Goal: Task Accomplishment & Management: Use online tool/utility

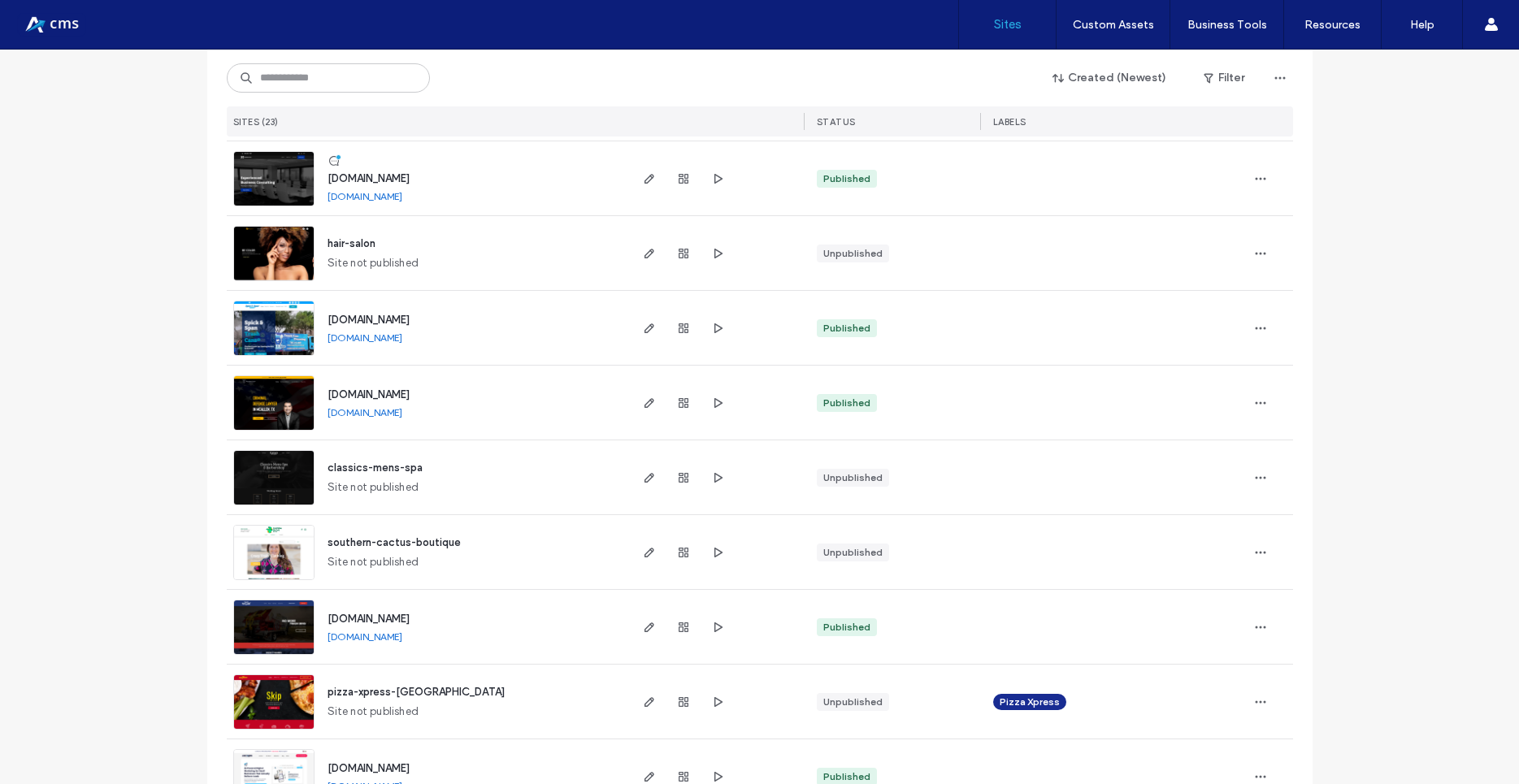
scroll to position [1024, 0]
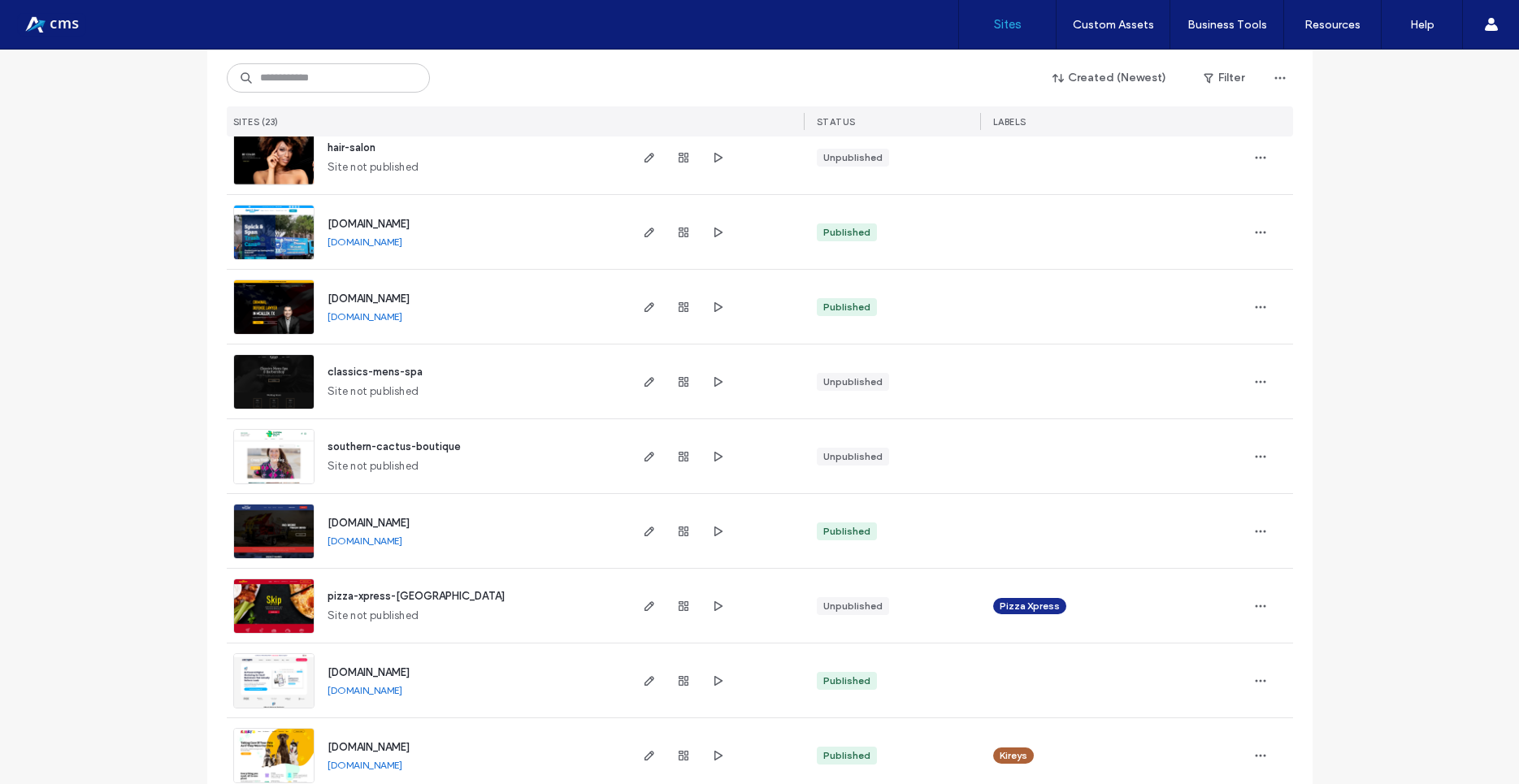
click at [265, 676] on img at bounding box center [274, 710] width 80 height 110
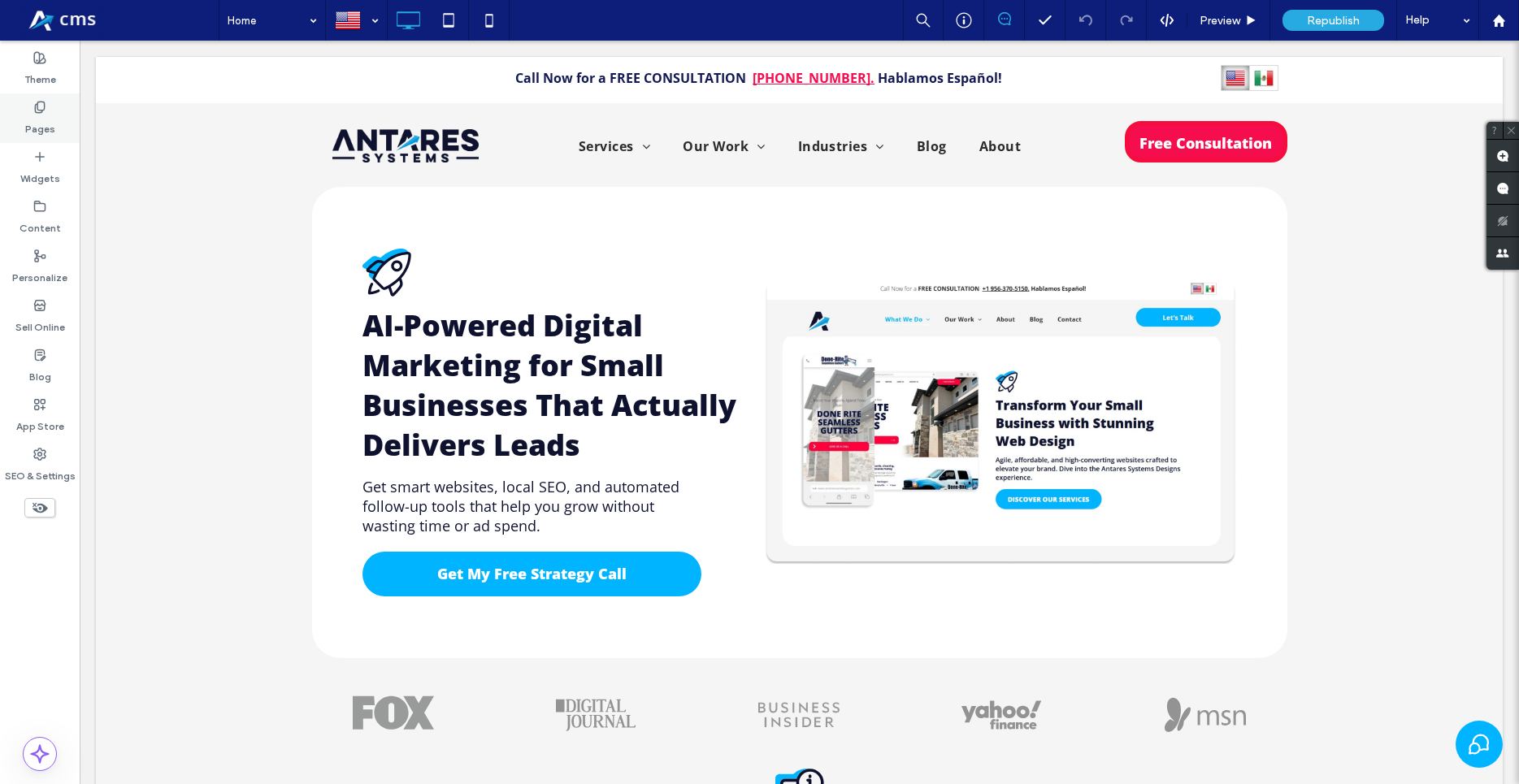
click at [19, 105] on div "Pages" at bounding box center [39, 118] width 80 height 49
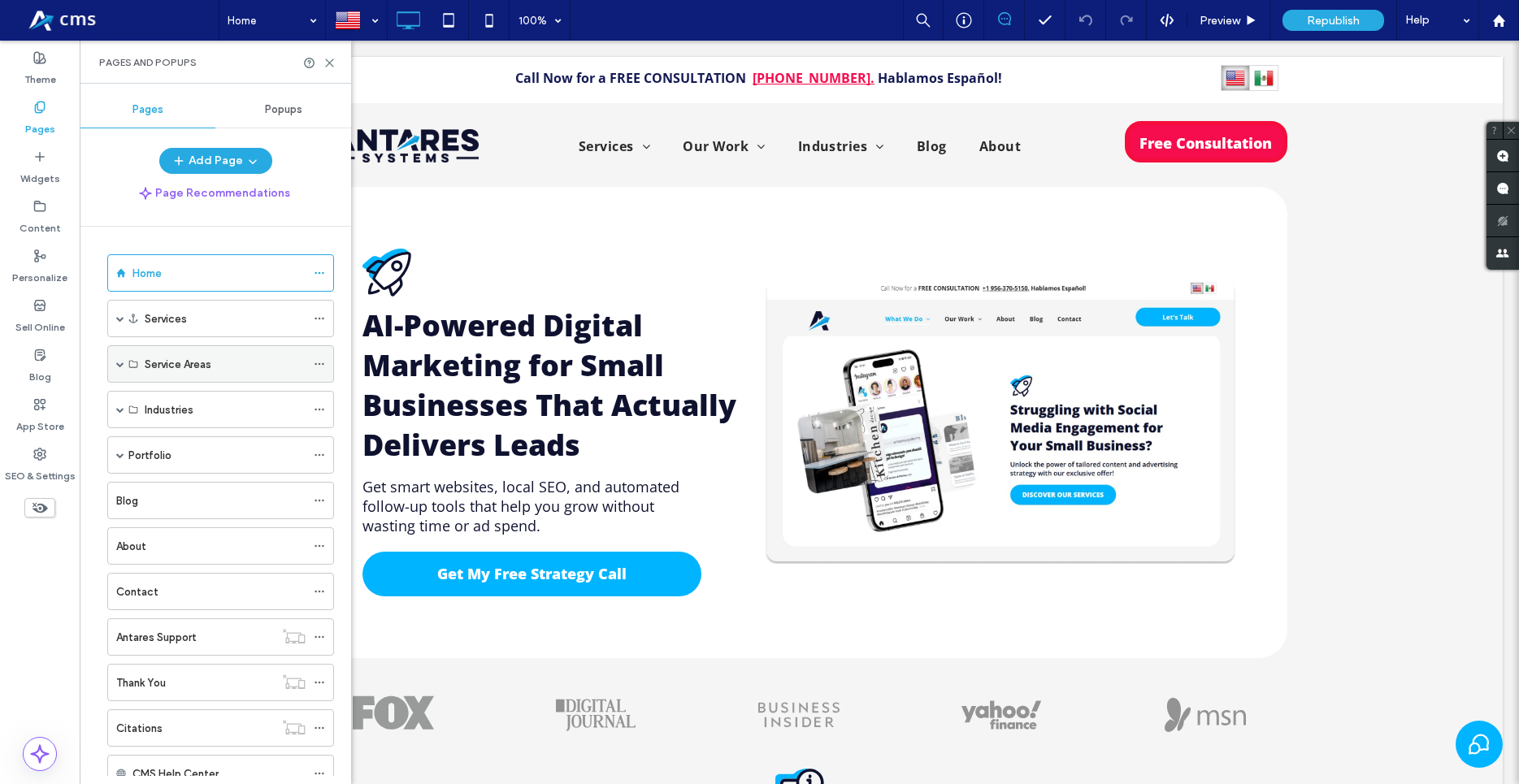
click at [118, 366] on span at bounding box center [121, 364] width 8 height 8
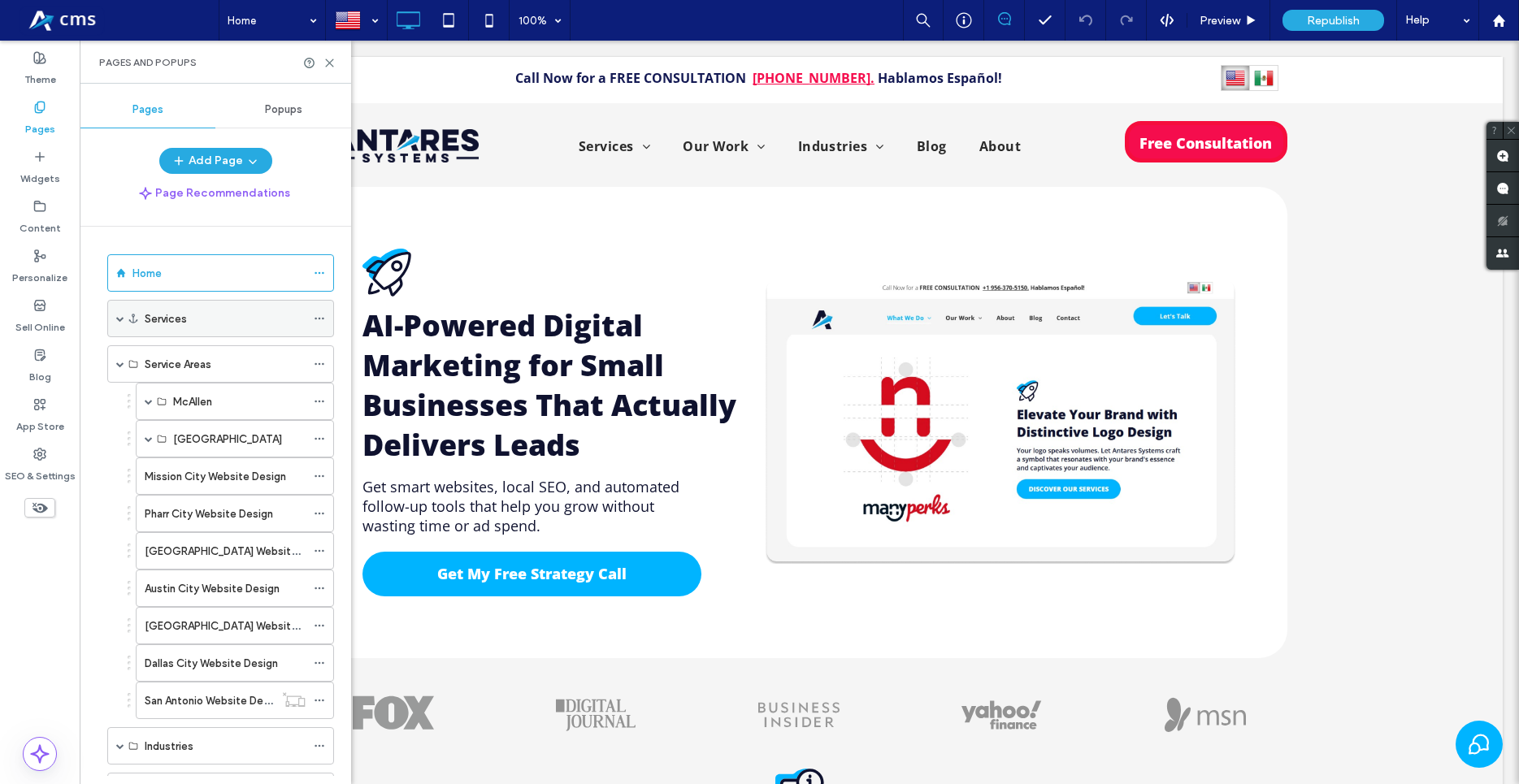
click at [115, 318] on div "Services" at bounding box center [220, 318] width 227 height 38
click at [124, 317] on span at bounding box center [121, 319] width 8 height 8
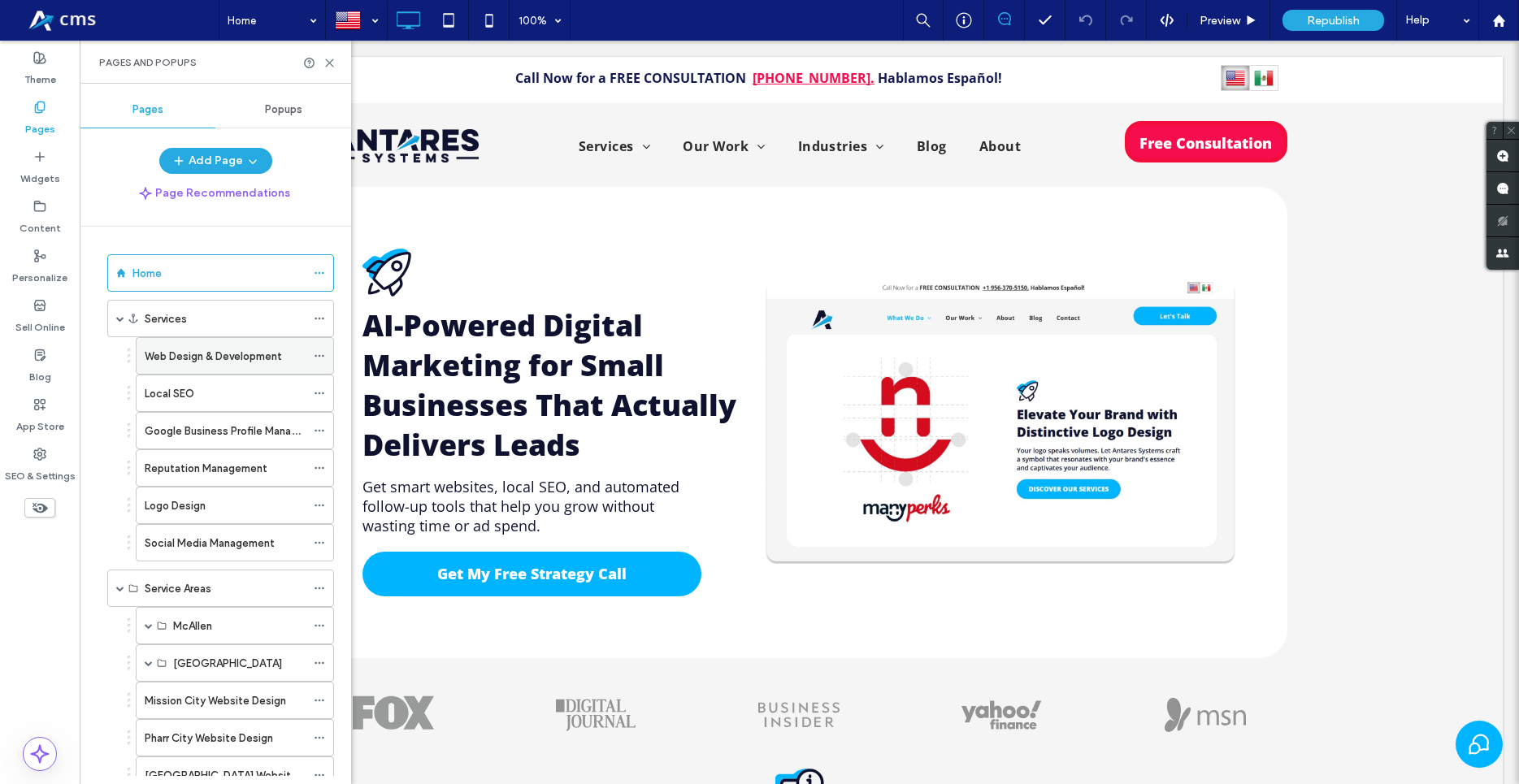
click at [171, 366] on div "Web Design & Development" at bounding box center [225, 356] width 161 height 36
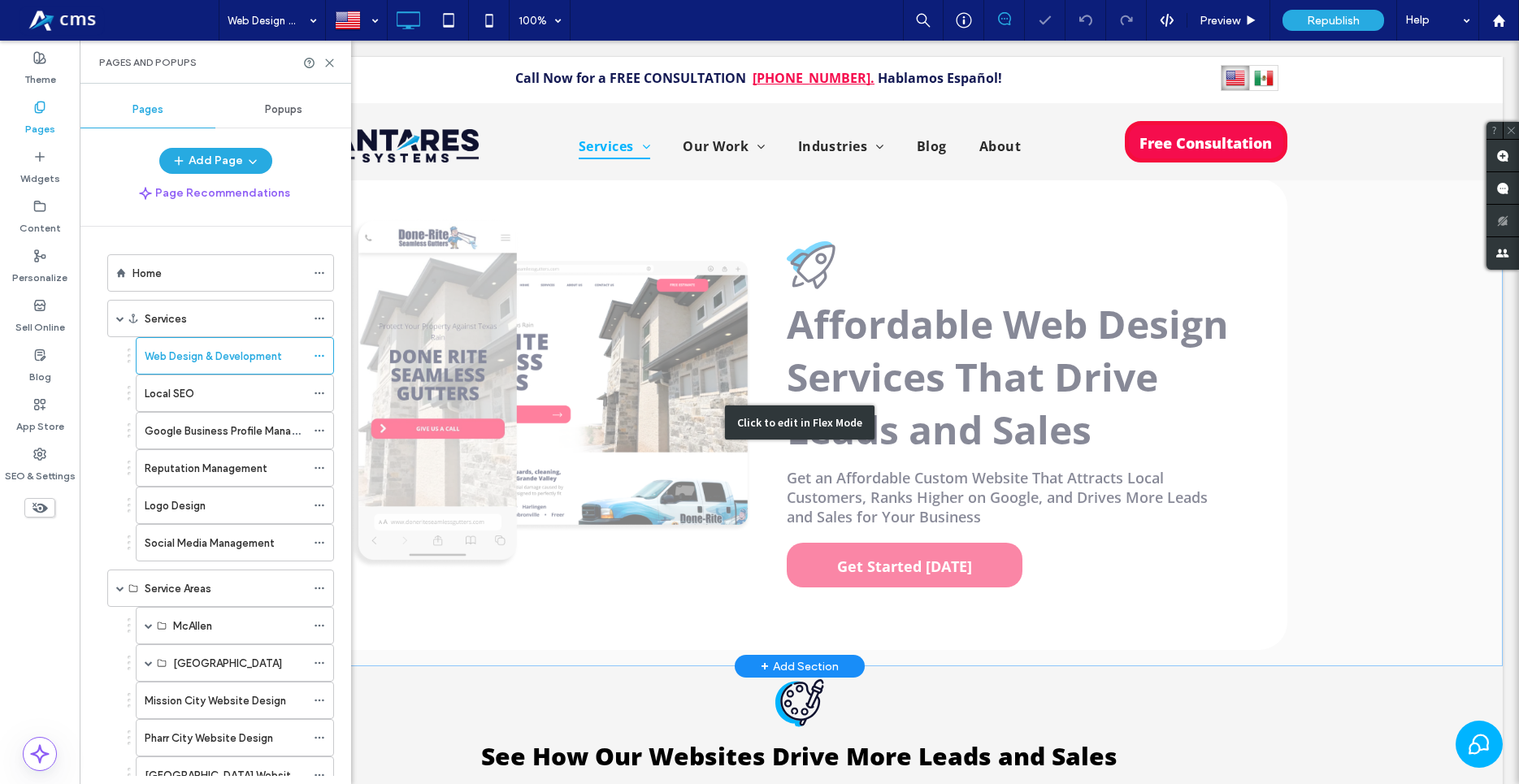
click at [929, 563] on div "Click to edit in Flex Mode" at bounding box center [799, 423] width 1407 height 488
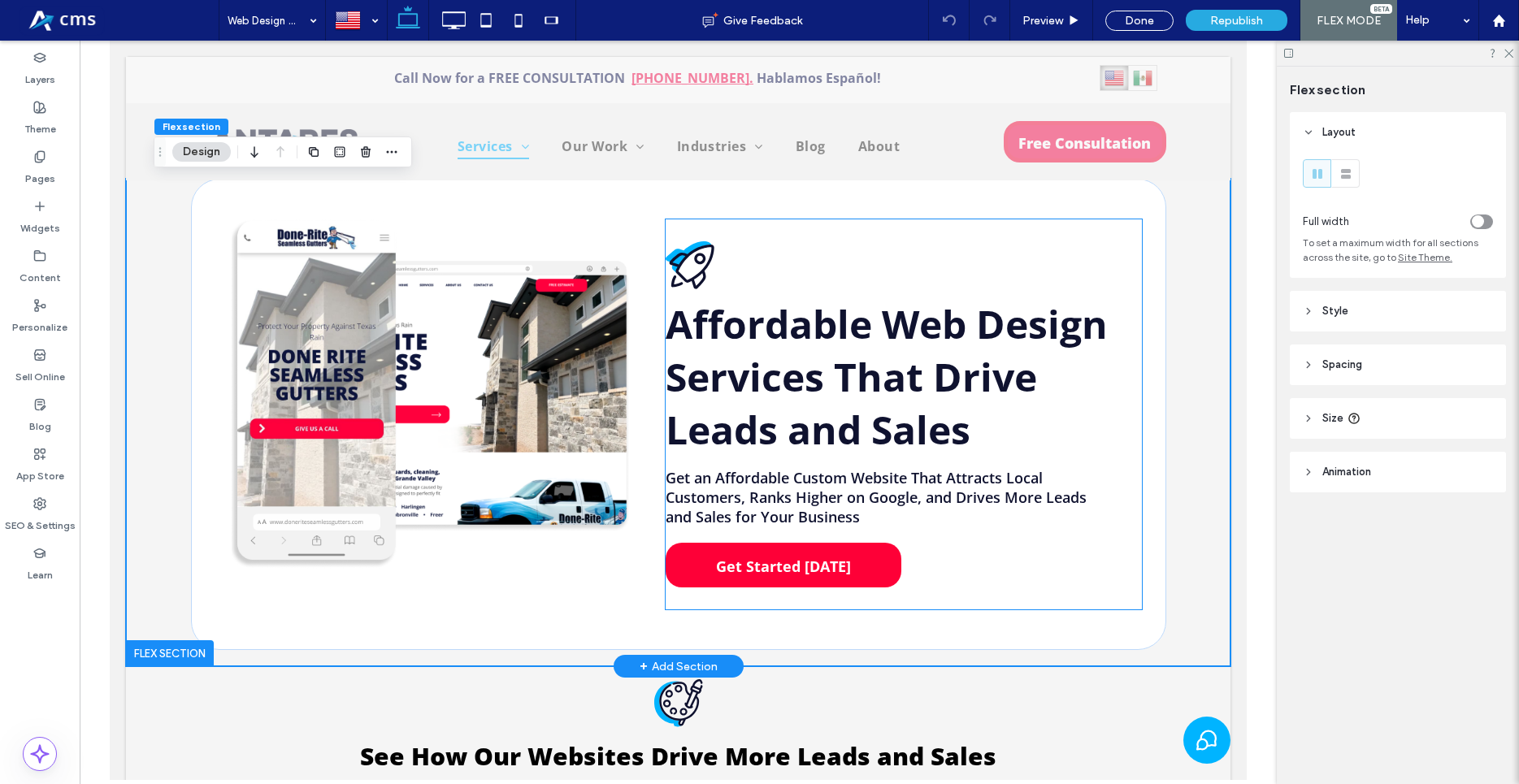
click at [803, 563] on span "Get Started Today" at bounding box center [783, 566] width 146 height 36
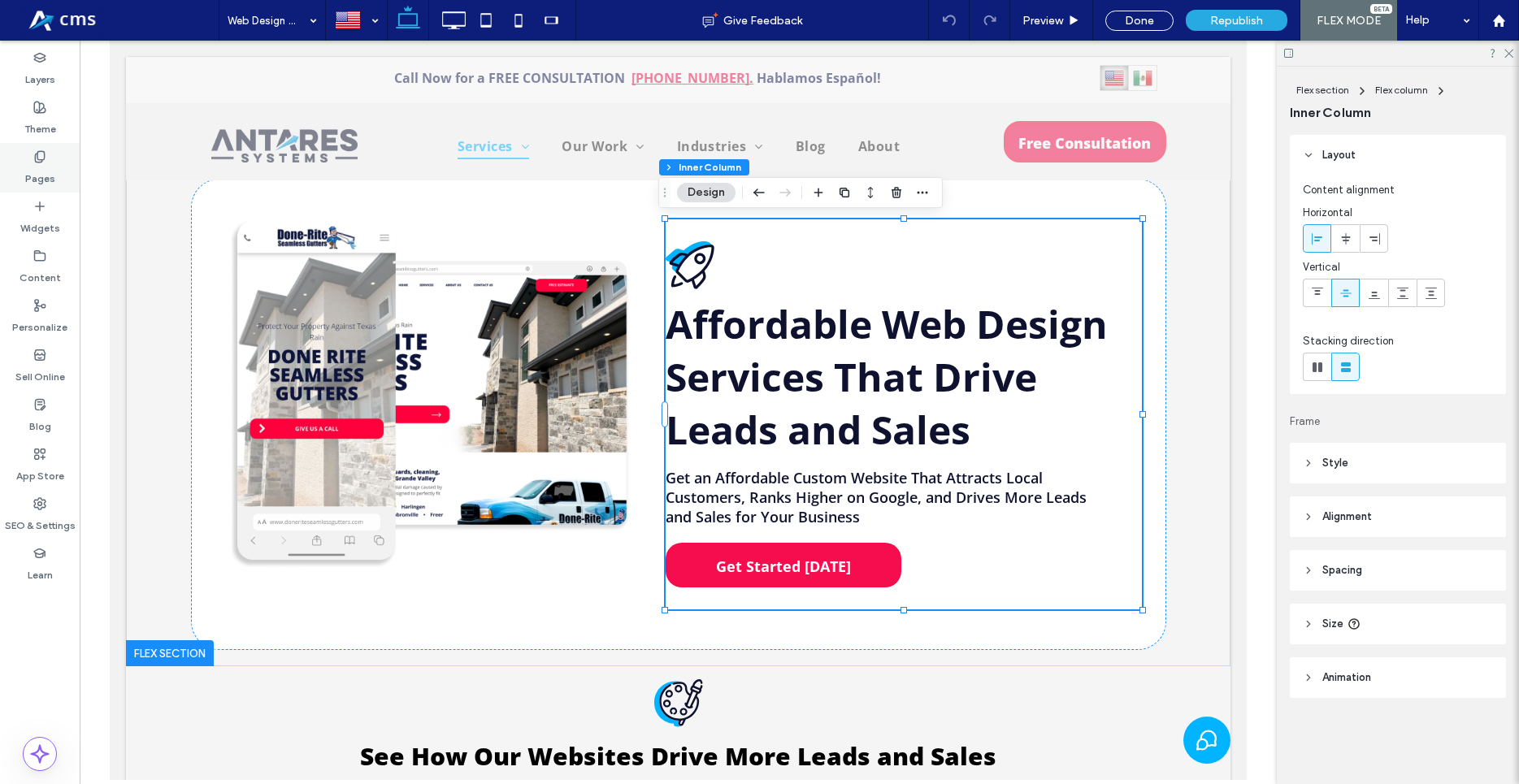
click at [33, 163] on label "Pages" at bounding box center [40, 174] width 30 height 23
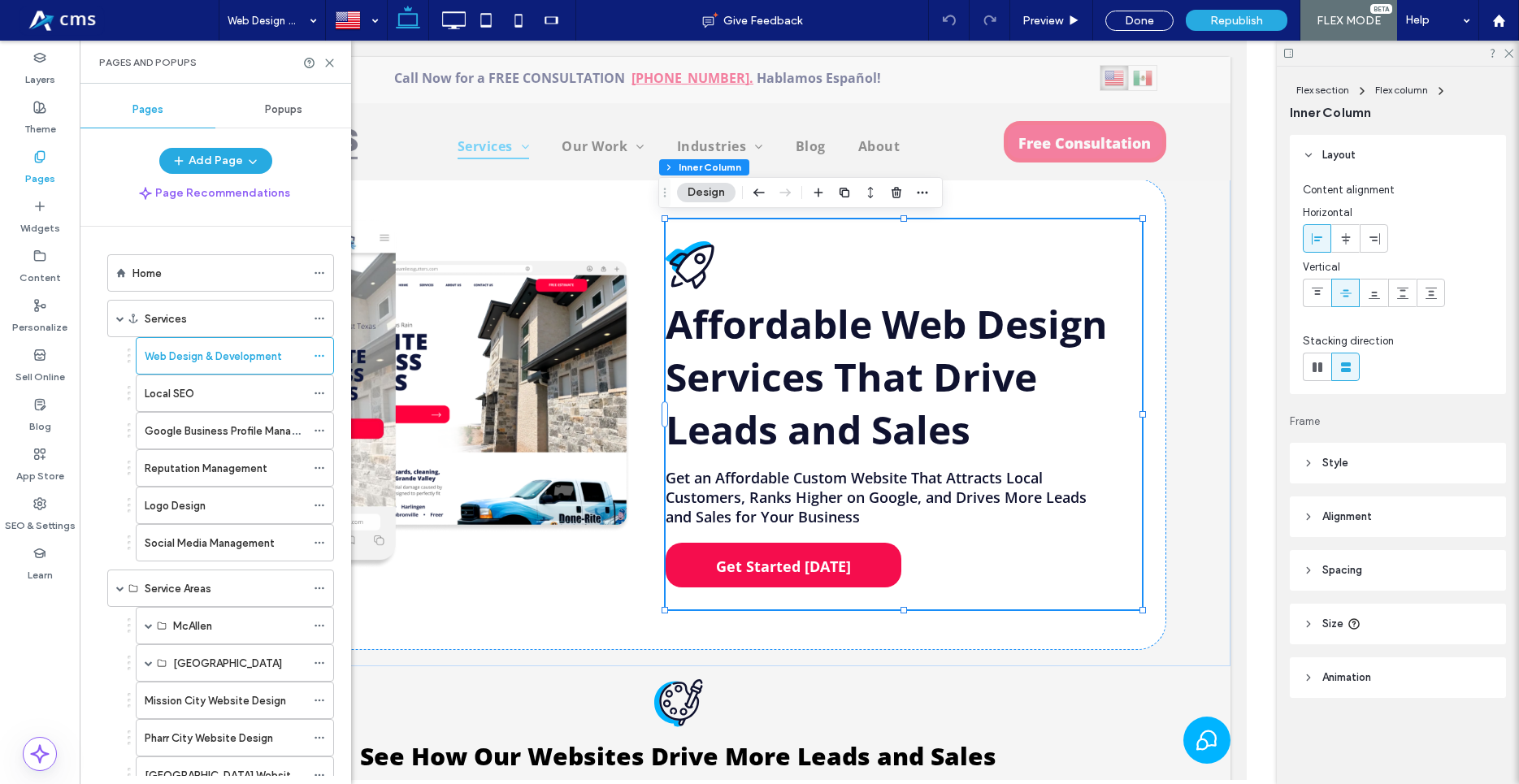
click at [295, 111] on span "Popups" at bounding box center [284, 110] width 38 height 13
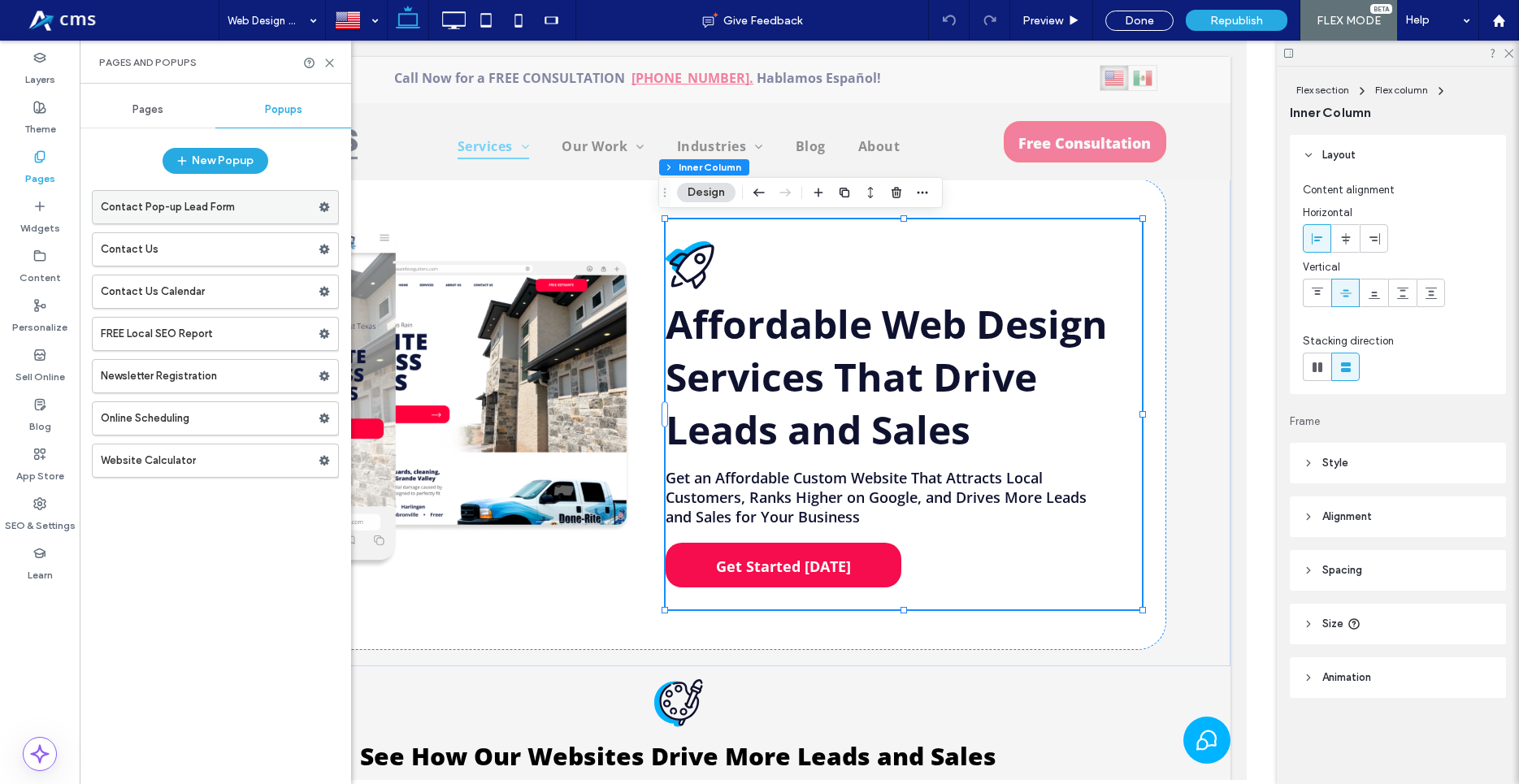
click at [182, 201] on label "Contact Pop-up Lead Form" at bounding box center [209, 207] width 218 height 33
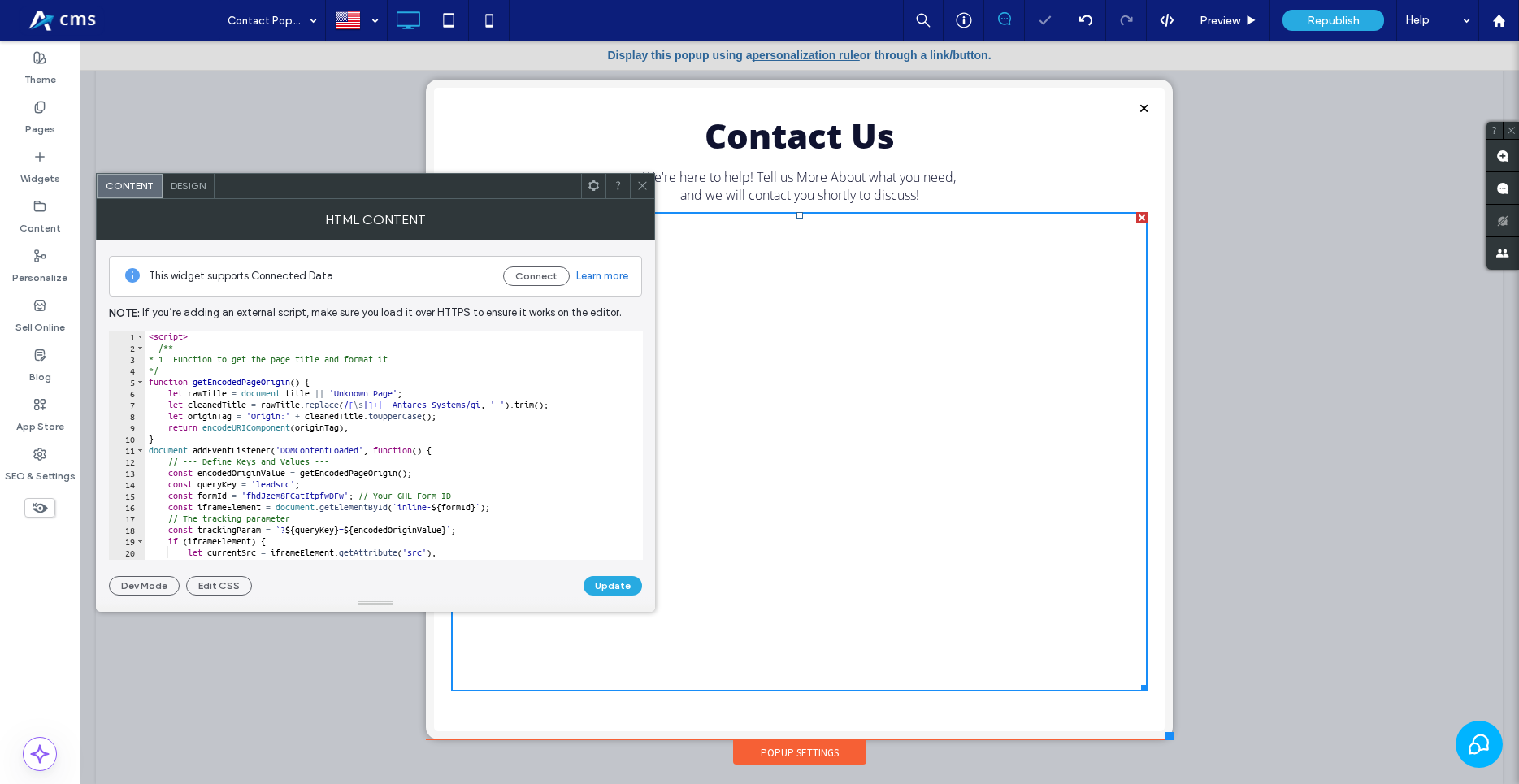
click at [432, 405] on div "< script > /** * 1. Function to get the page title and format it. */ function g…" at bounding box center [788, 449] width 1285 height 238
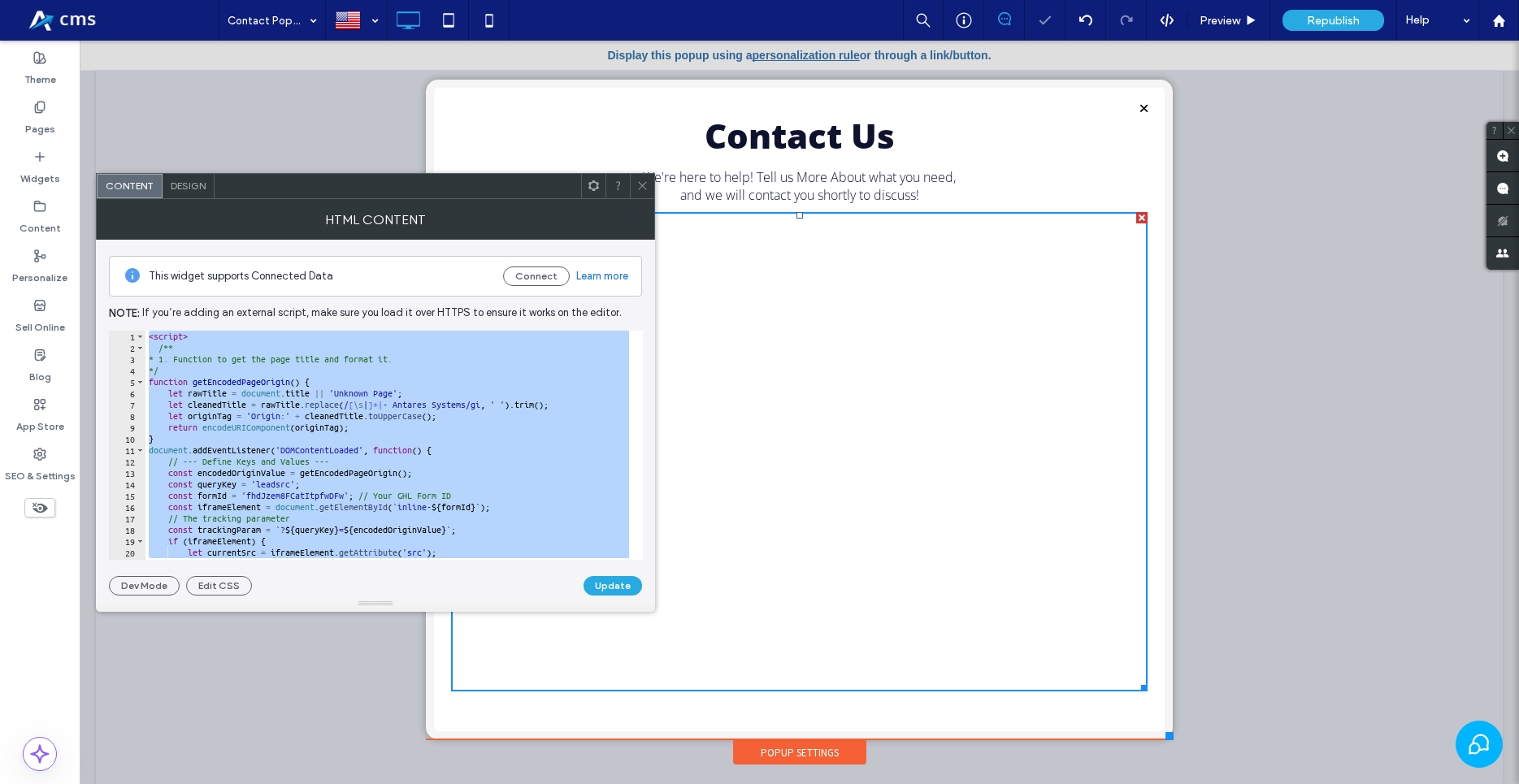
paste textarea "Cursor at row 35"
type textarea "**********"
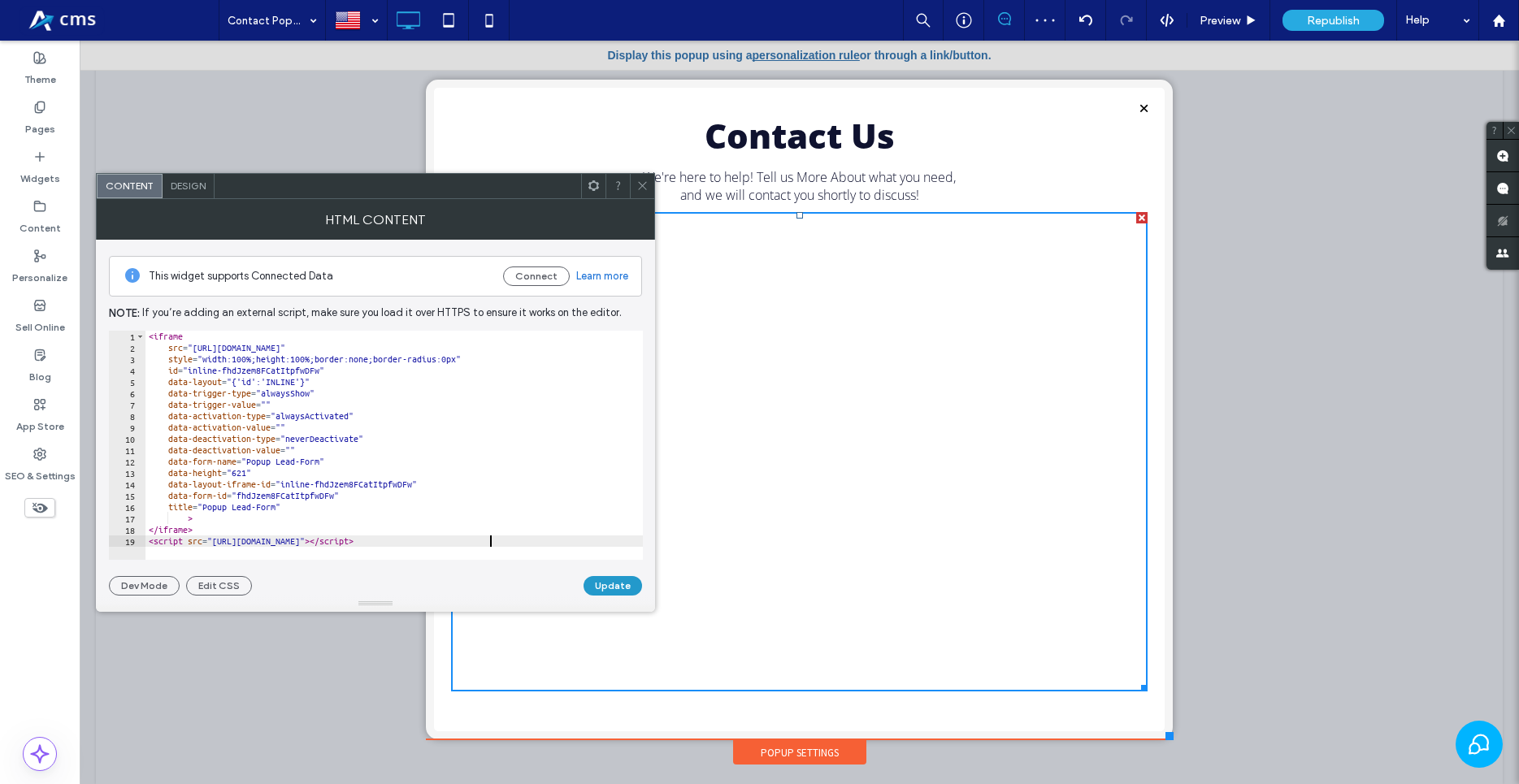
click at [593, 578] on button "Update" at bounding box center [613, 586] width 59 height 19
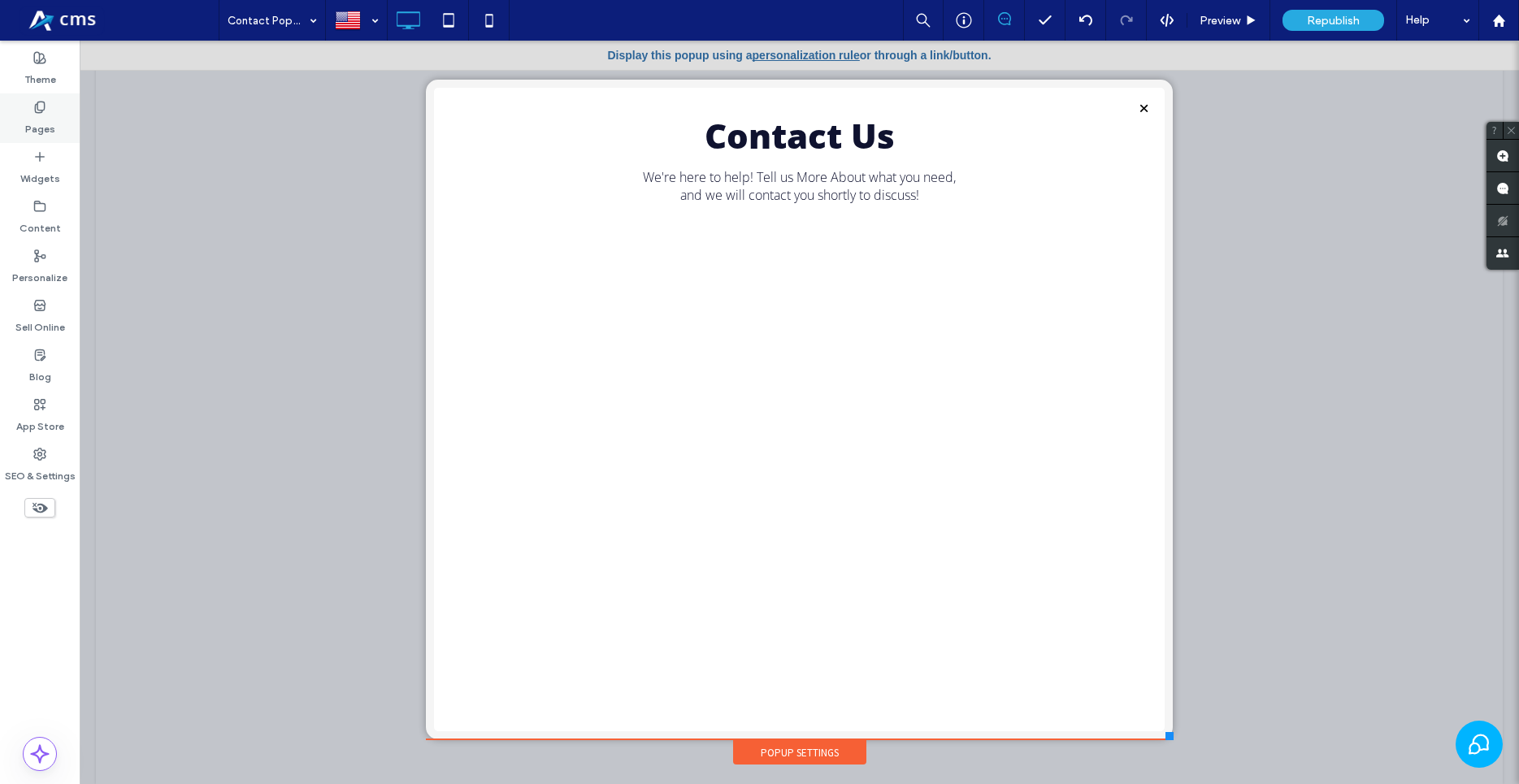
click at [49, 113] on div "Pages" at bounding box center [39, 118] width 80 height 49
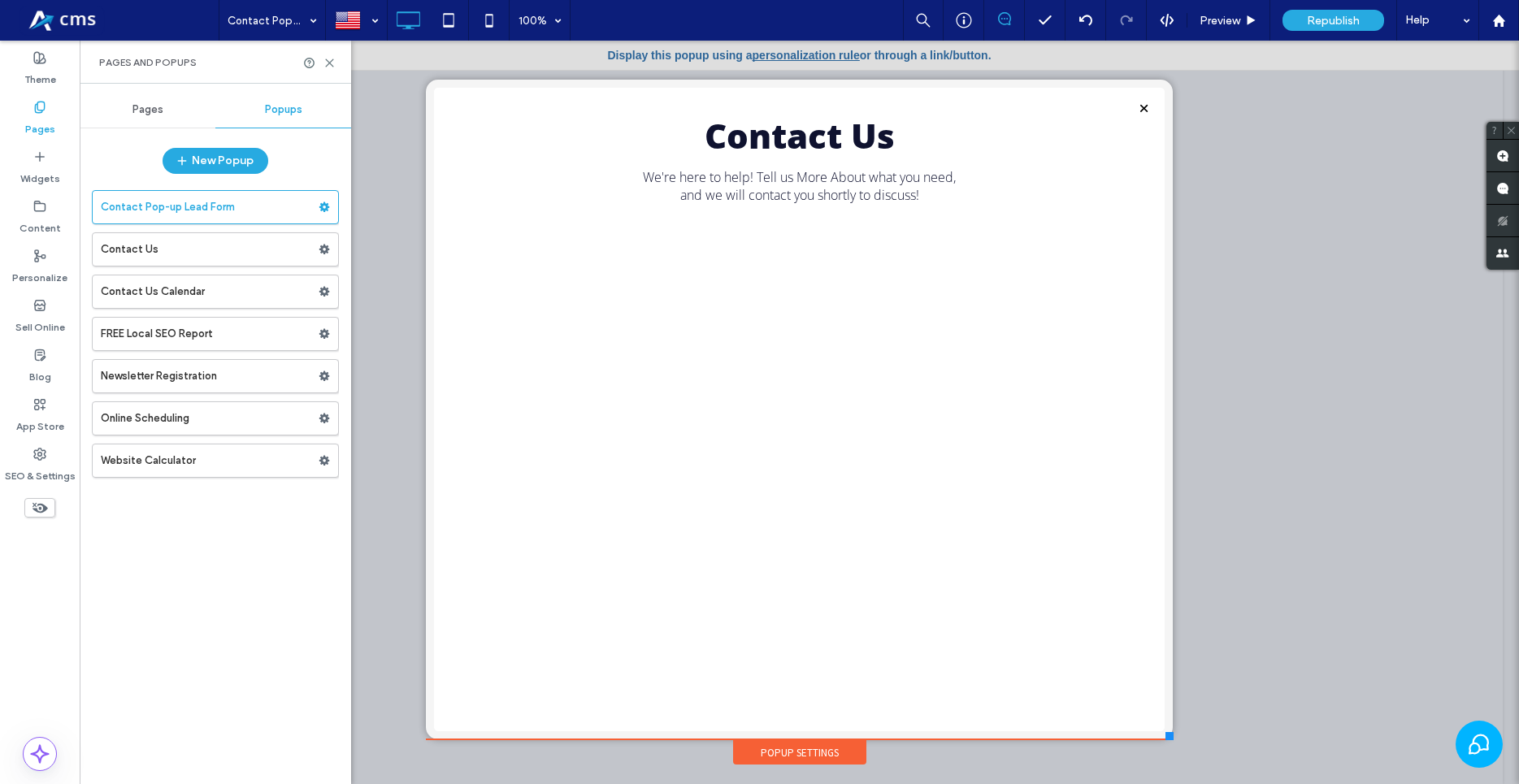
click at [141, 114] on span "Pages" at bounding box center [147, 110] width 31 height 13
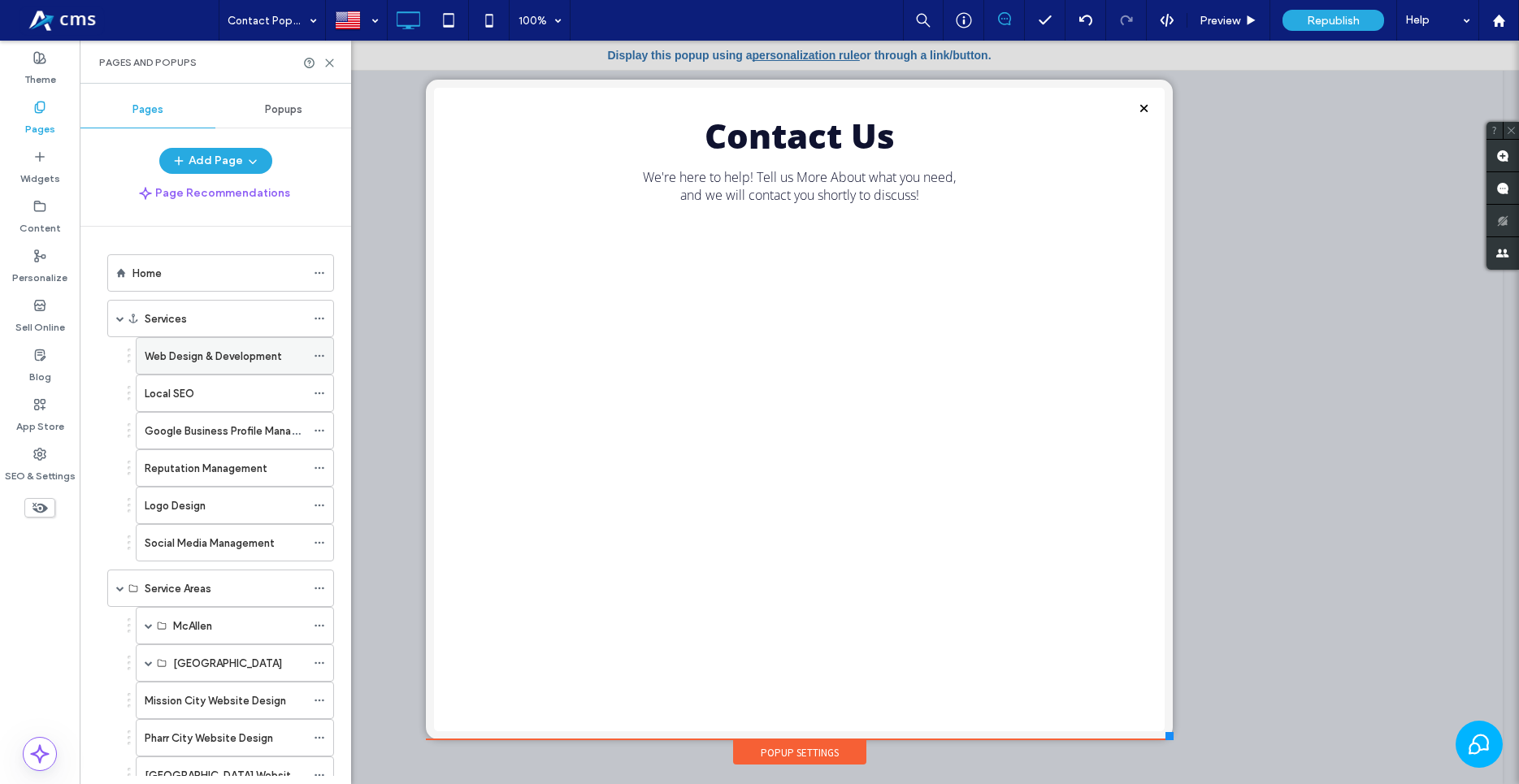
click at [177, 351] on label "Web Design & Development" at bounding box center [213, 356] width 137 height 28
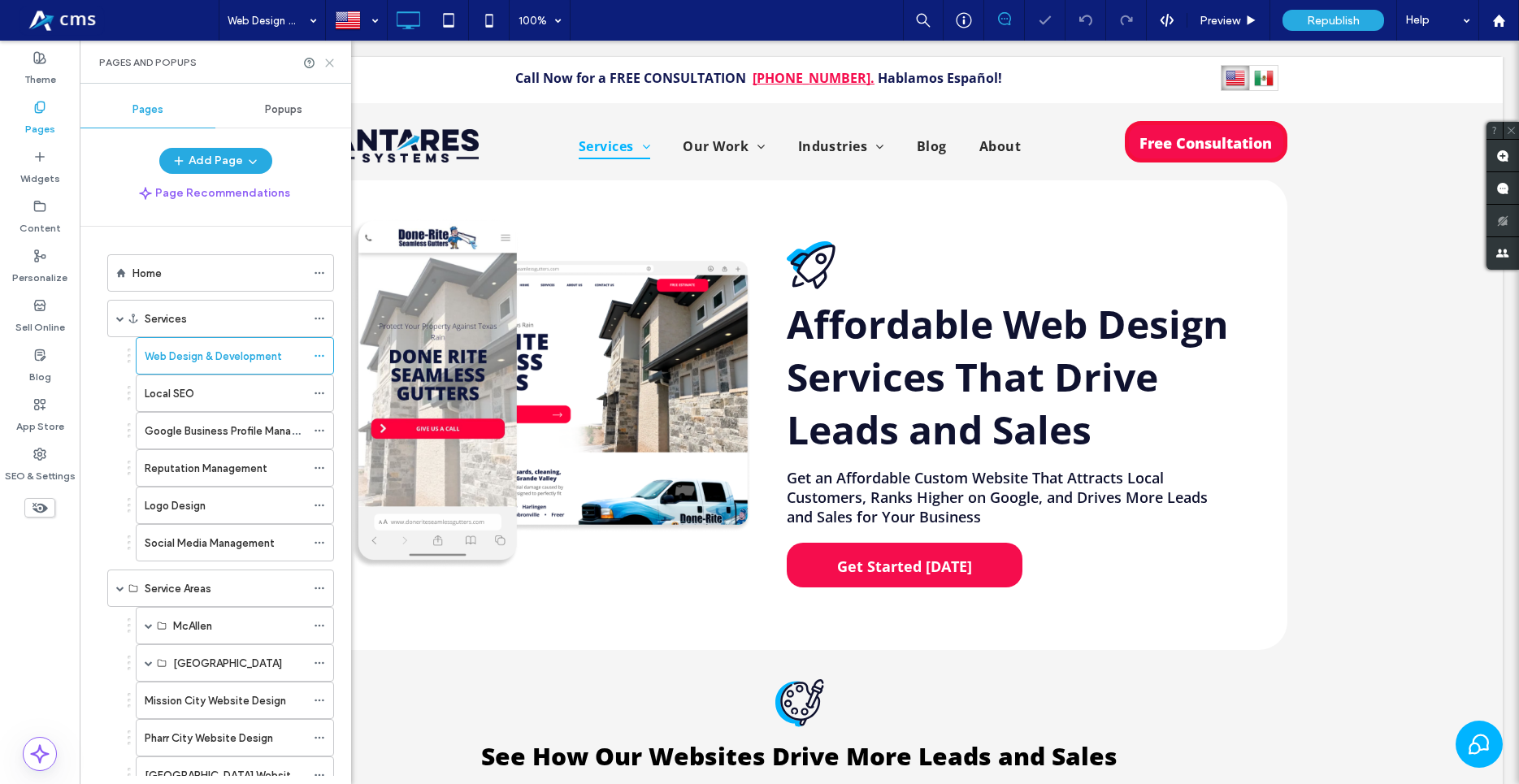
click at [328, 69] on icon at bounding box center [330, 63] width 13 height 13
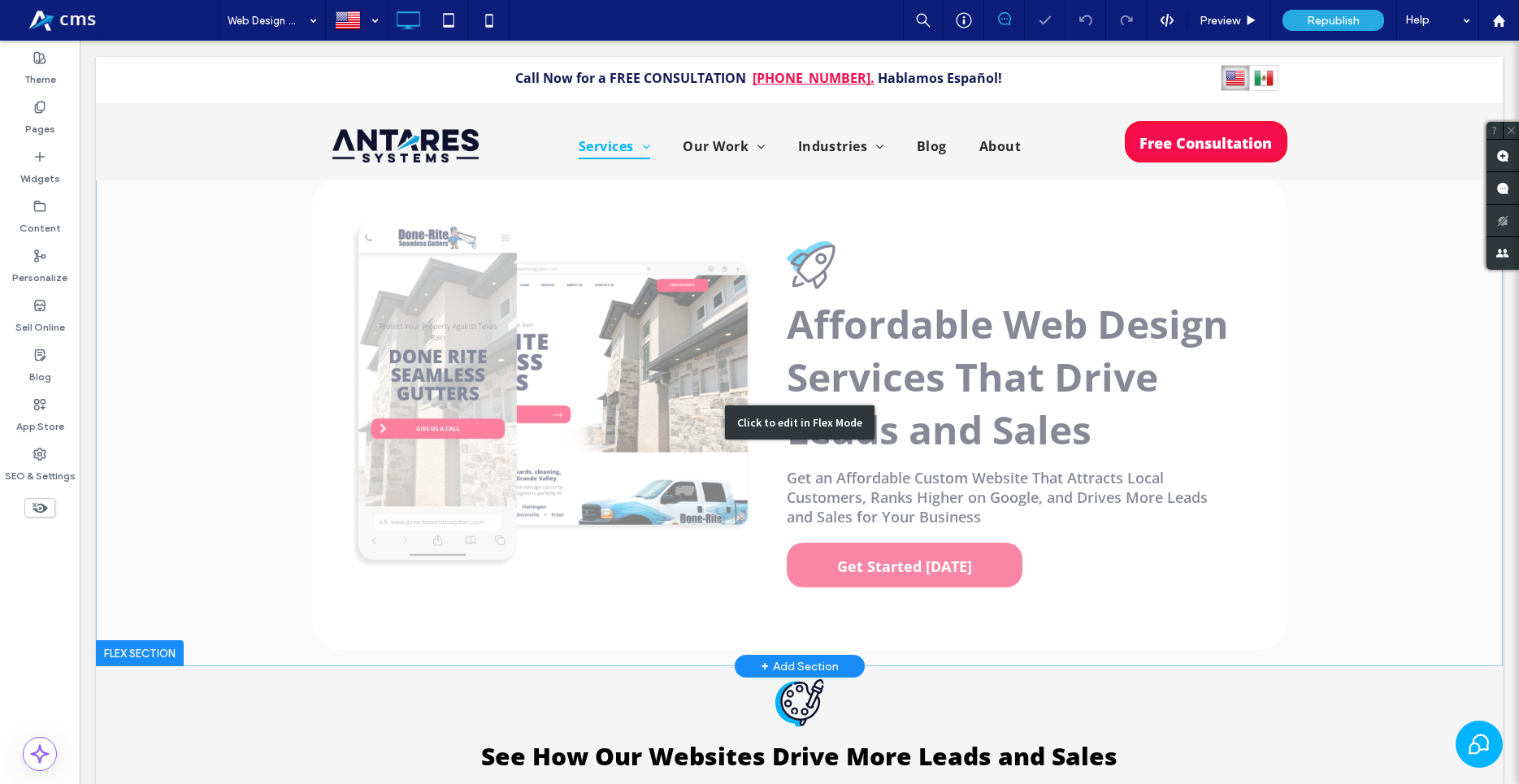
click at [908, 548] on div "Click to edit in Flex Mode" at bounding box center [799, 423] width 1407 height 488
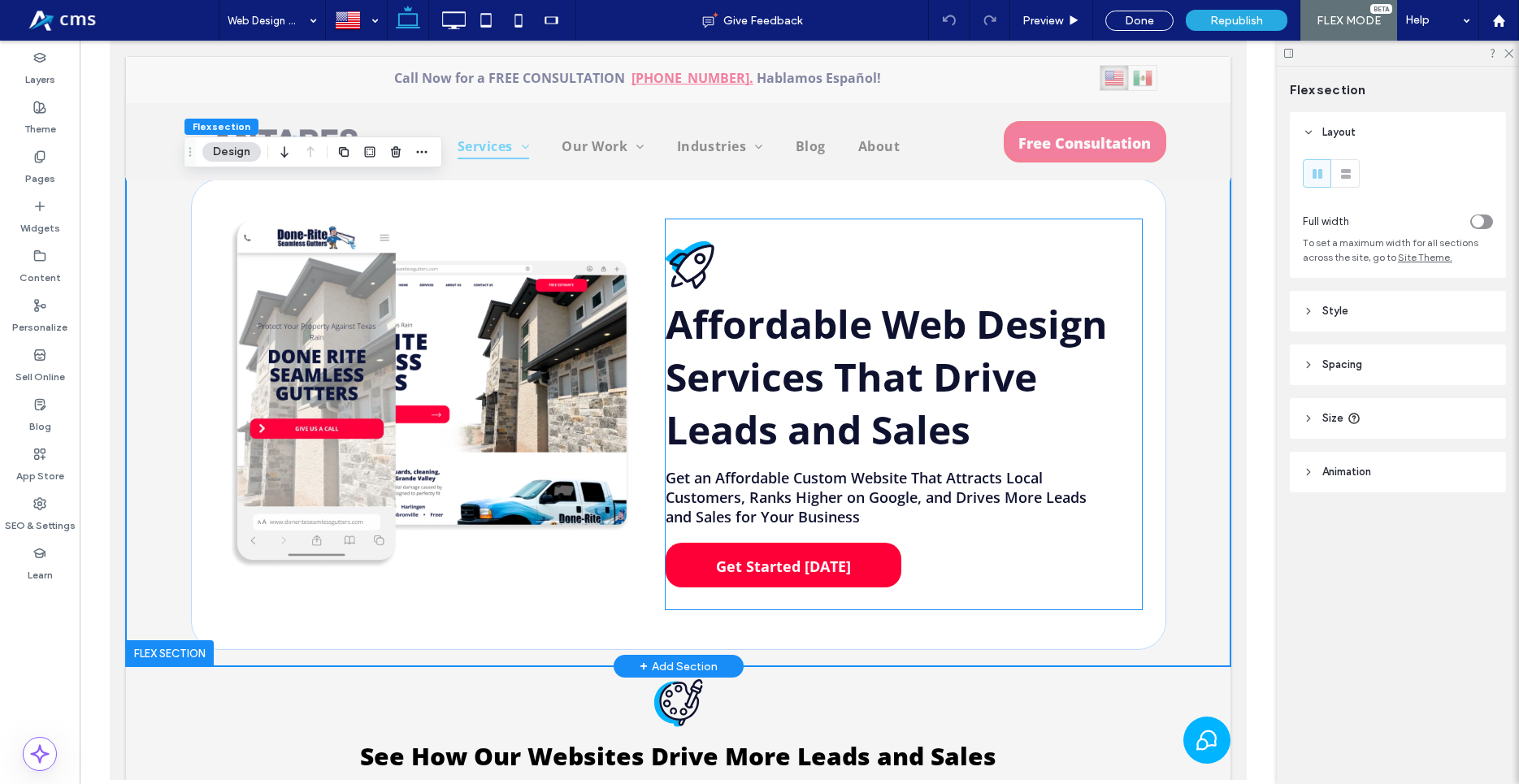
click at [791, 553] on span "Get Started Today" at bounding box center [783, 566] width 146 height 36
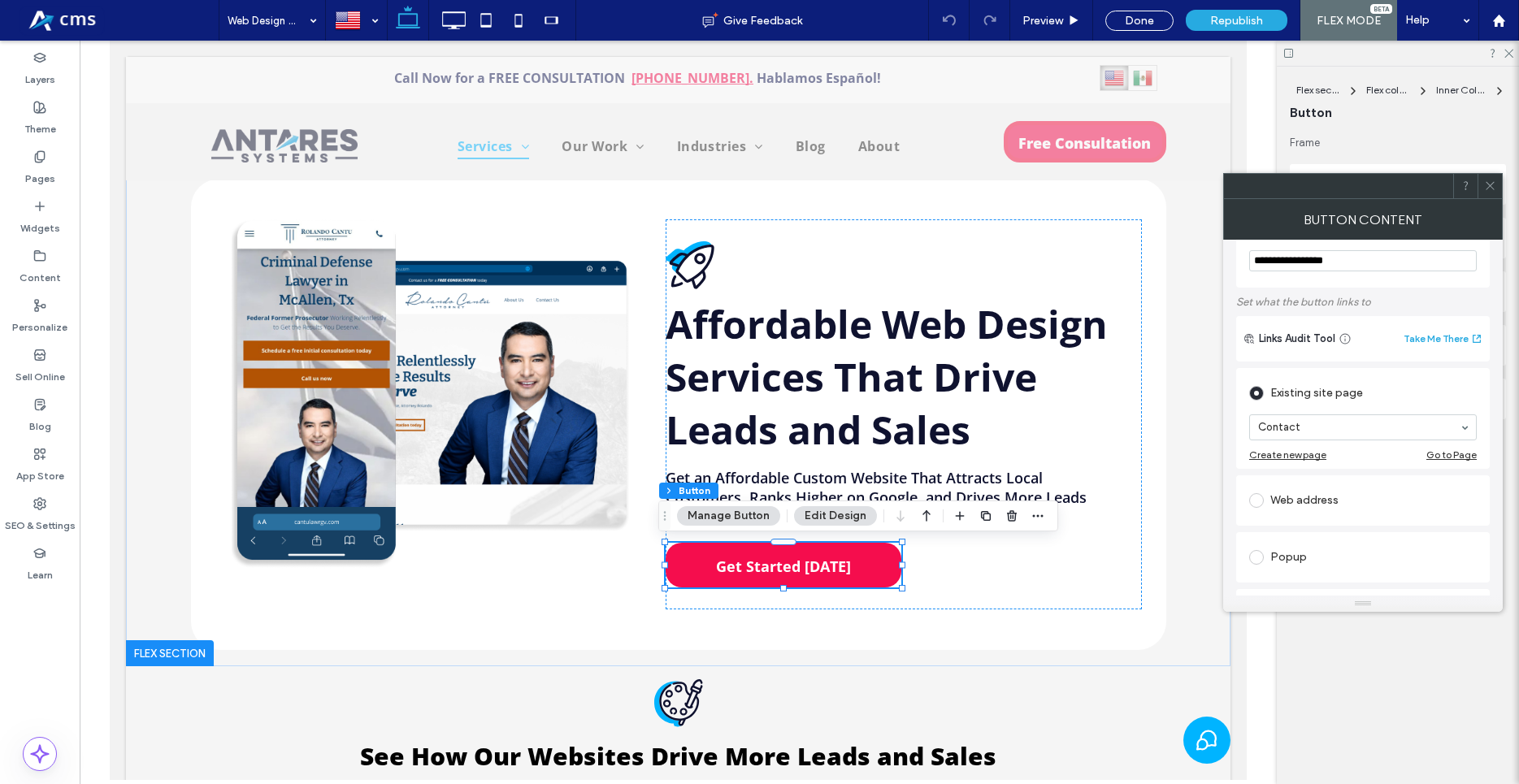
scroll to position [185, 0]
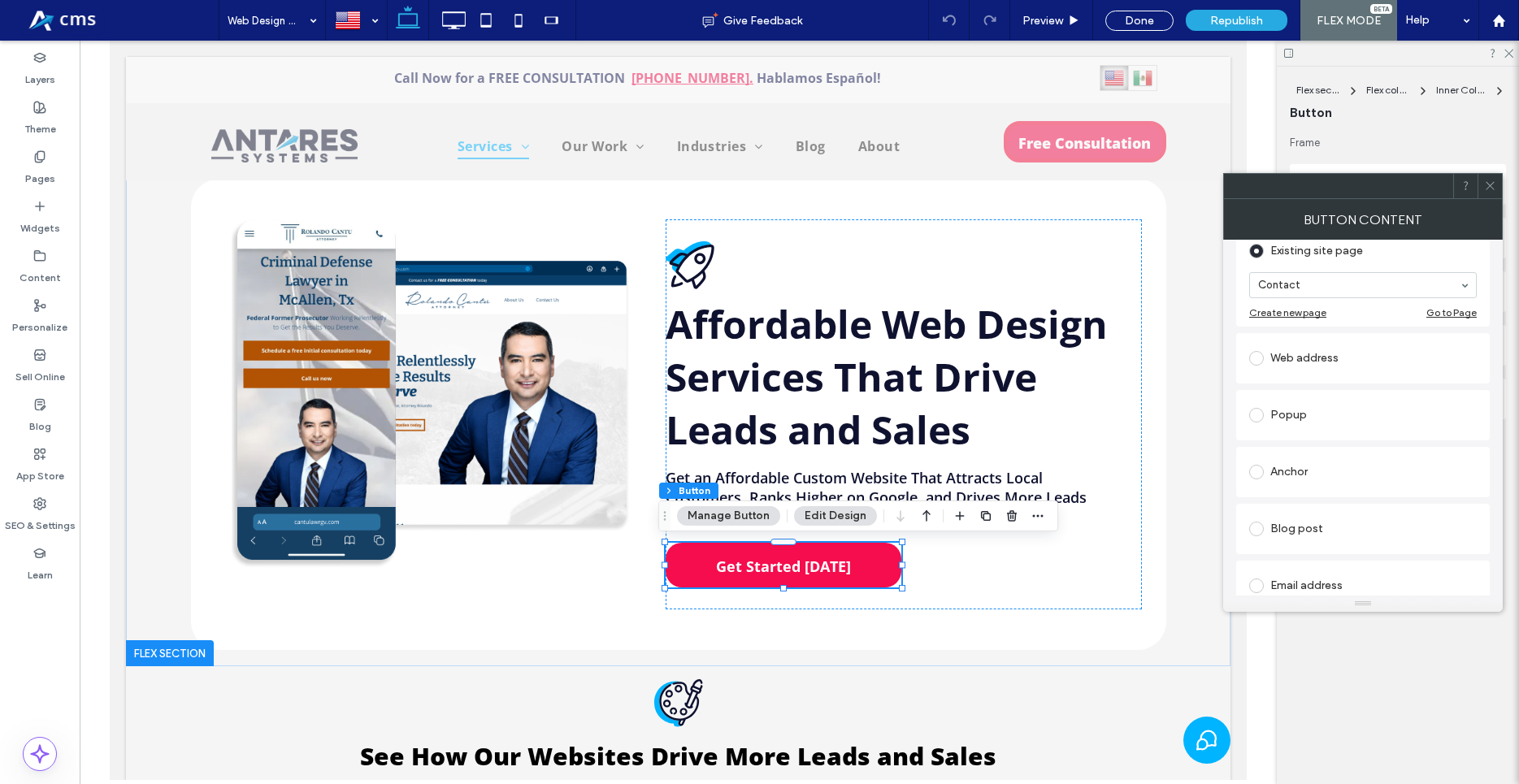
click at [1250, 416] on span at bounding box center [1256, 415] width 14 height 14
click at [1496, 190] on icon at bounding box center [1491, 186] width 13 height 13
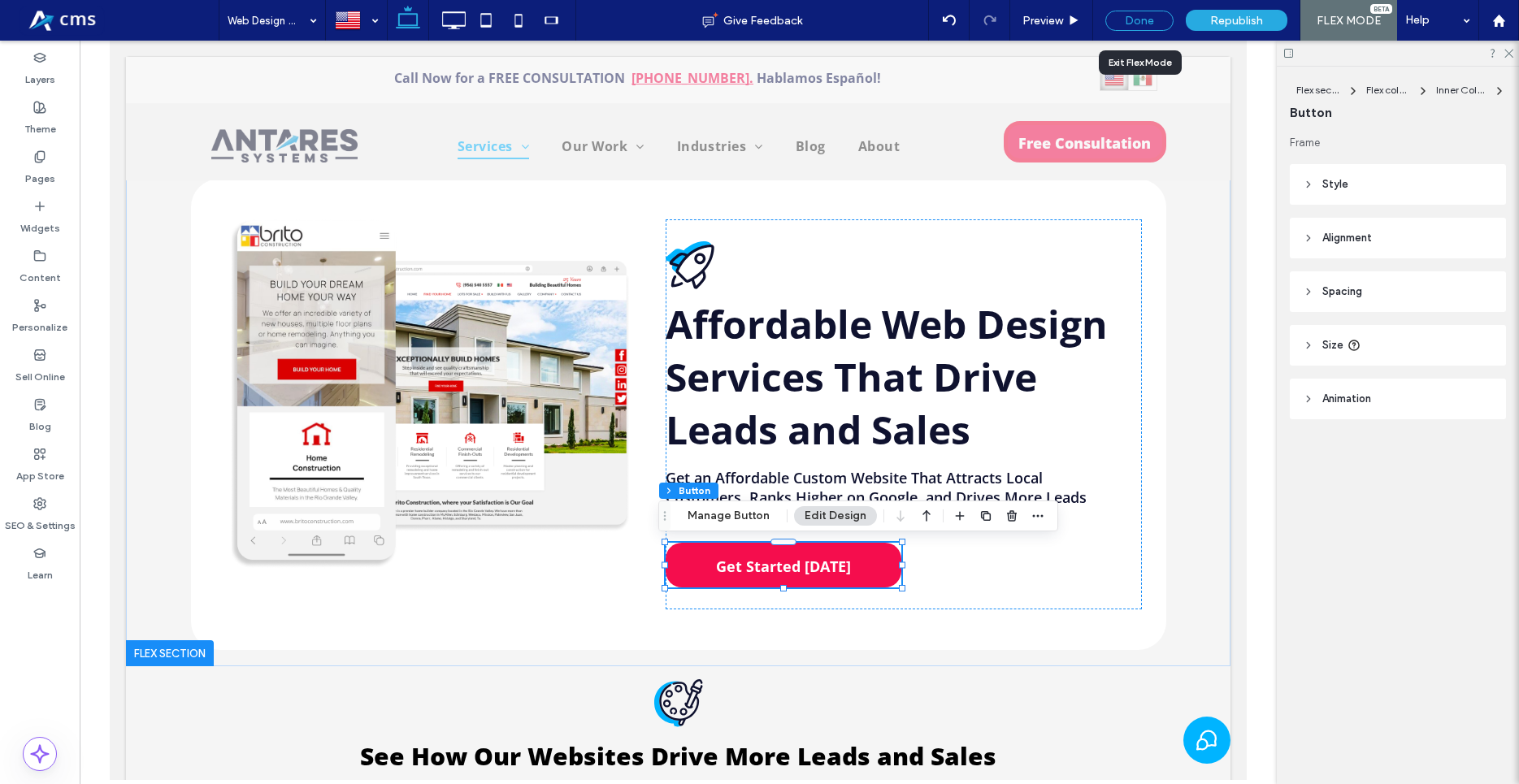
click at [1149, 23] on div "Done" at bounding box center [1140, 21] width 69 height 20
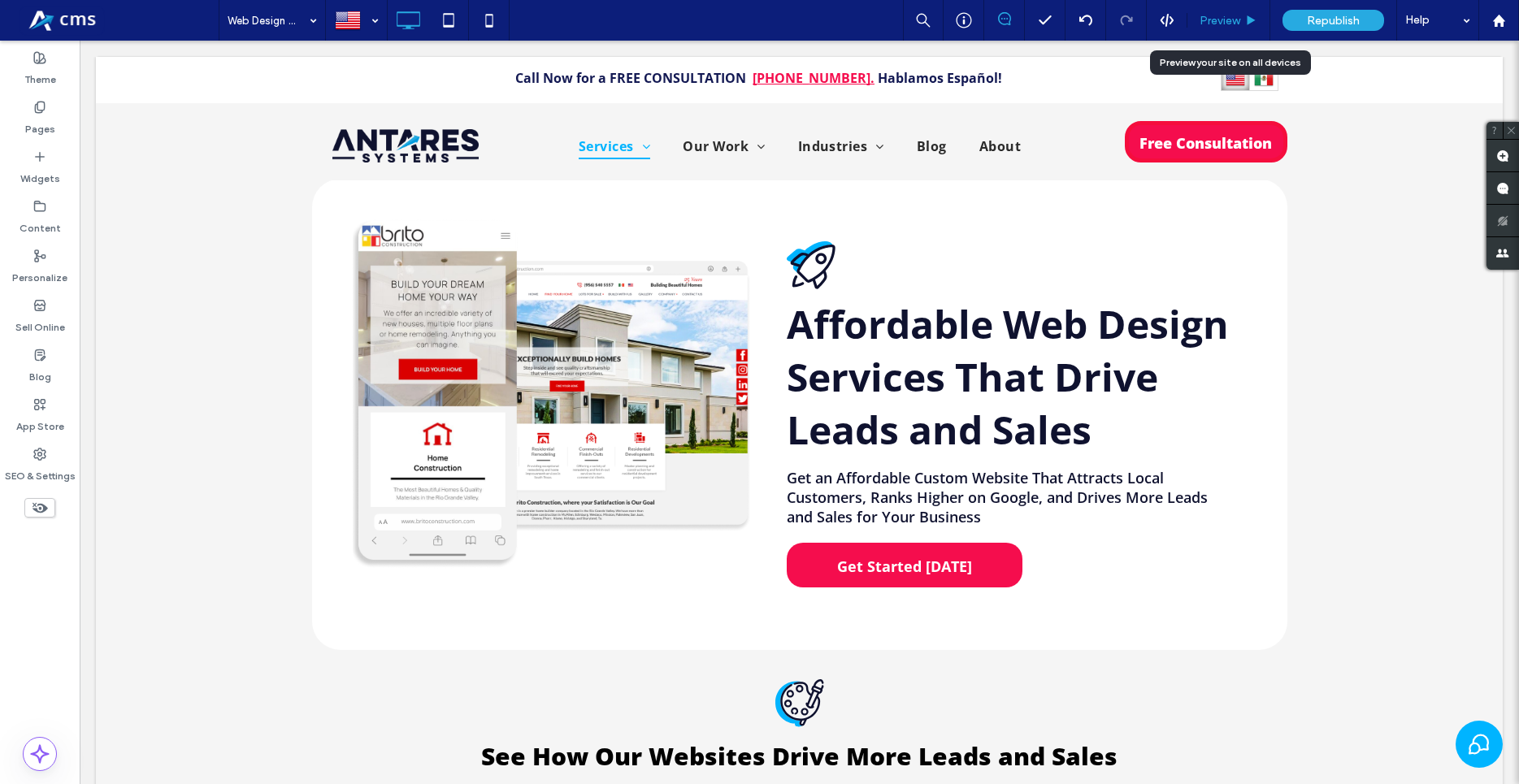
click at [1214, 13] on div "Preview" at bounding box center [1229, 20] width 83 height 41
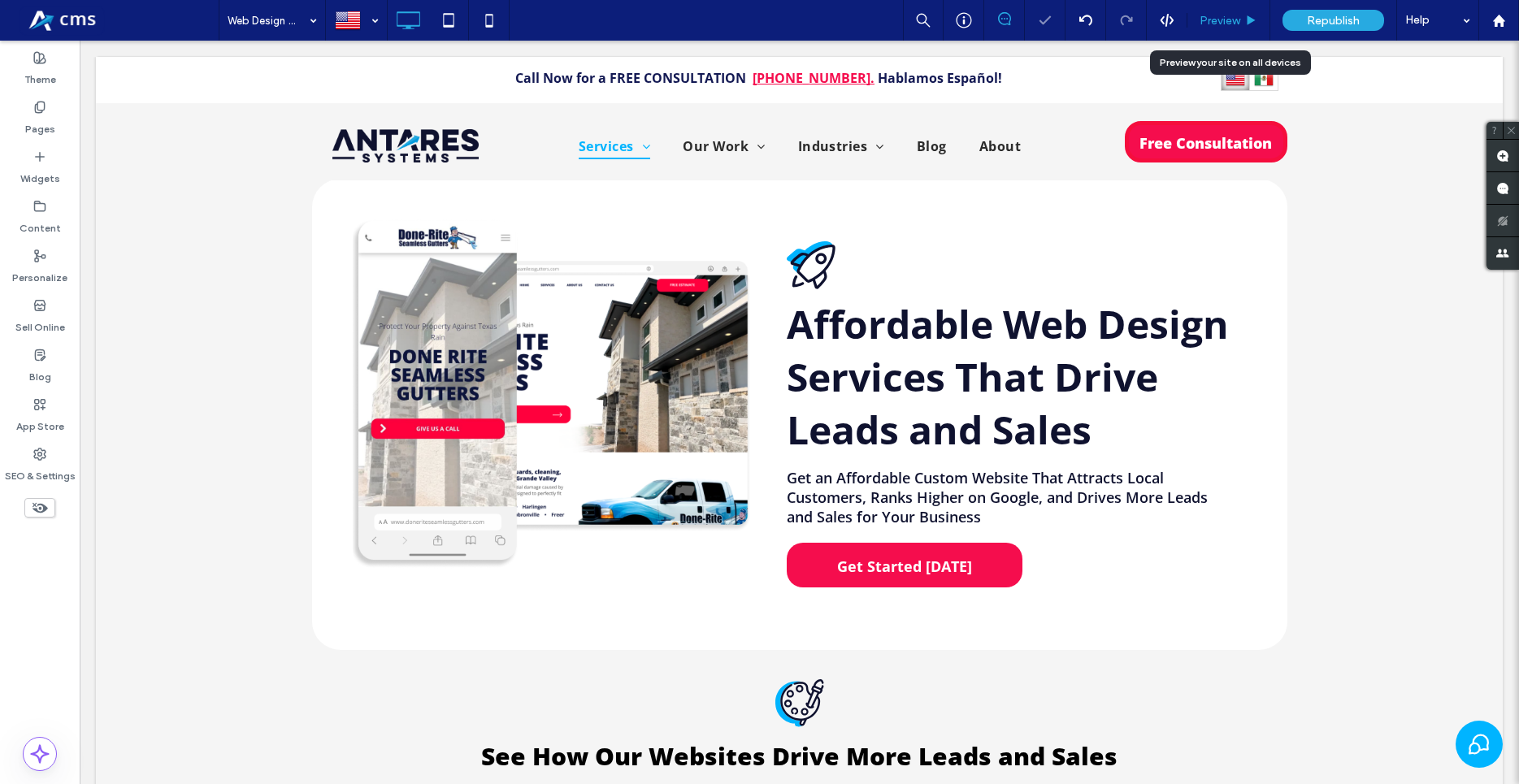
click at [1216, 23] on span "Preview" at bounding box center [1220, 21] width 41 height 14
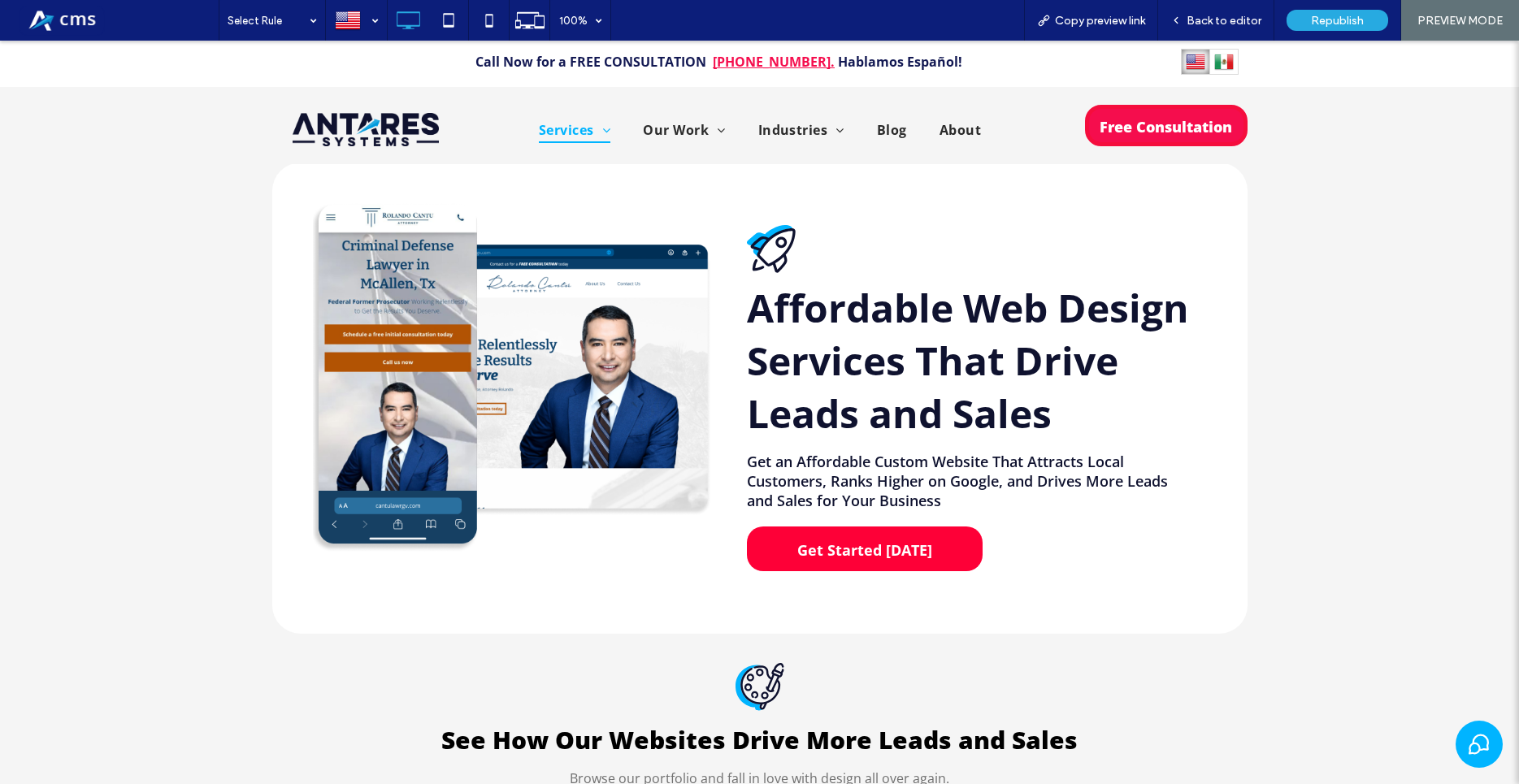
click at [871, 551] on span "Get Started Today" at bounding box center [865, 550] width 146 height 36
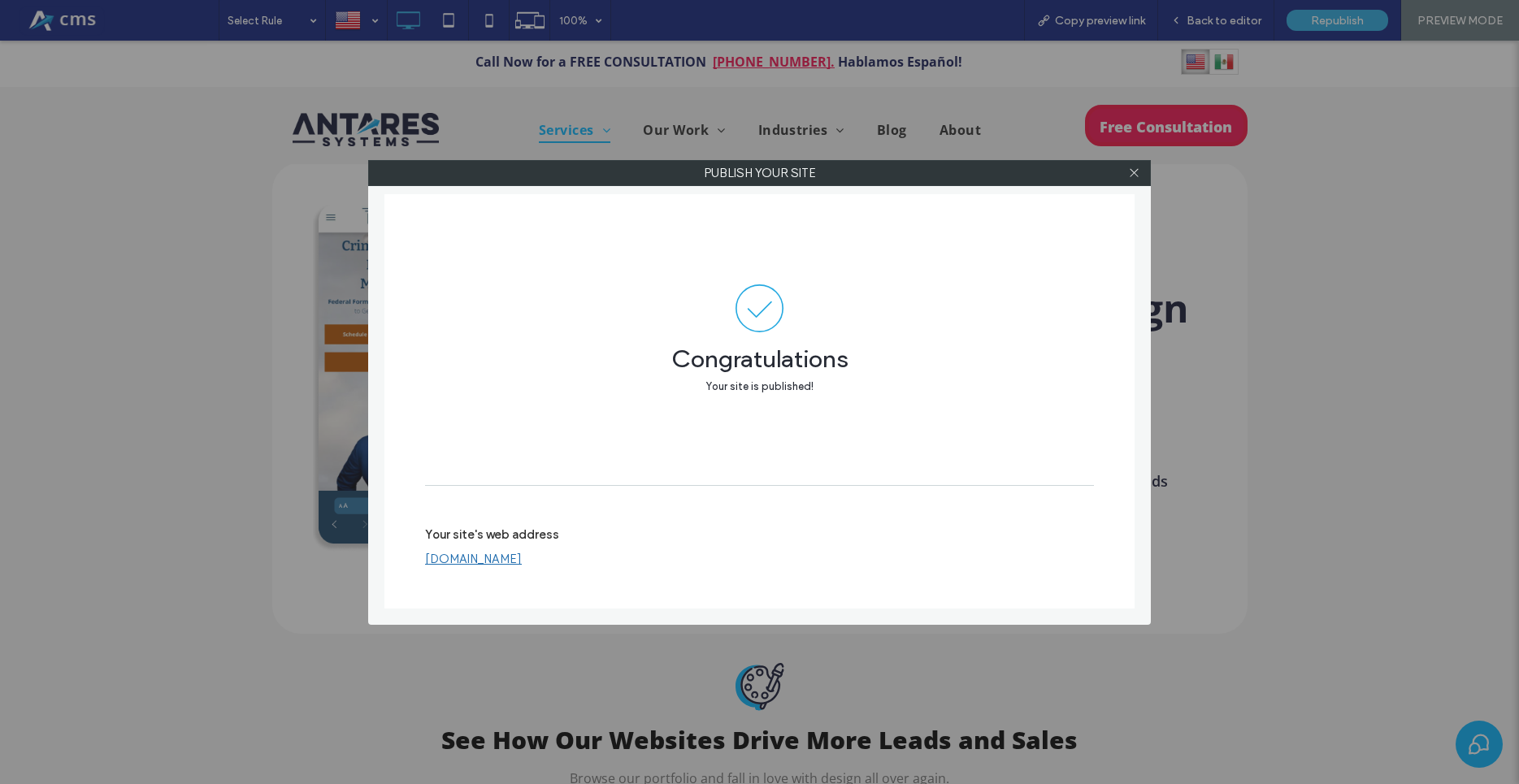
click at [522, 551] on link "[DOMAIN_NAME]" at bounding box center [474, 558] width 97 height 14
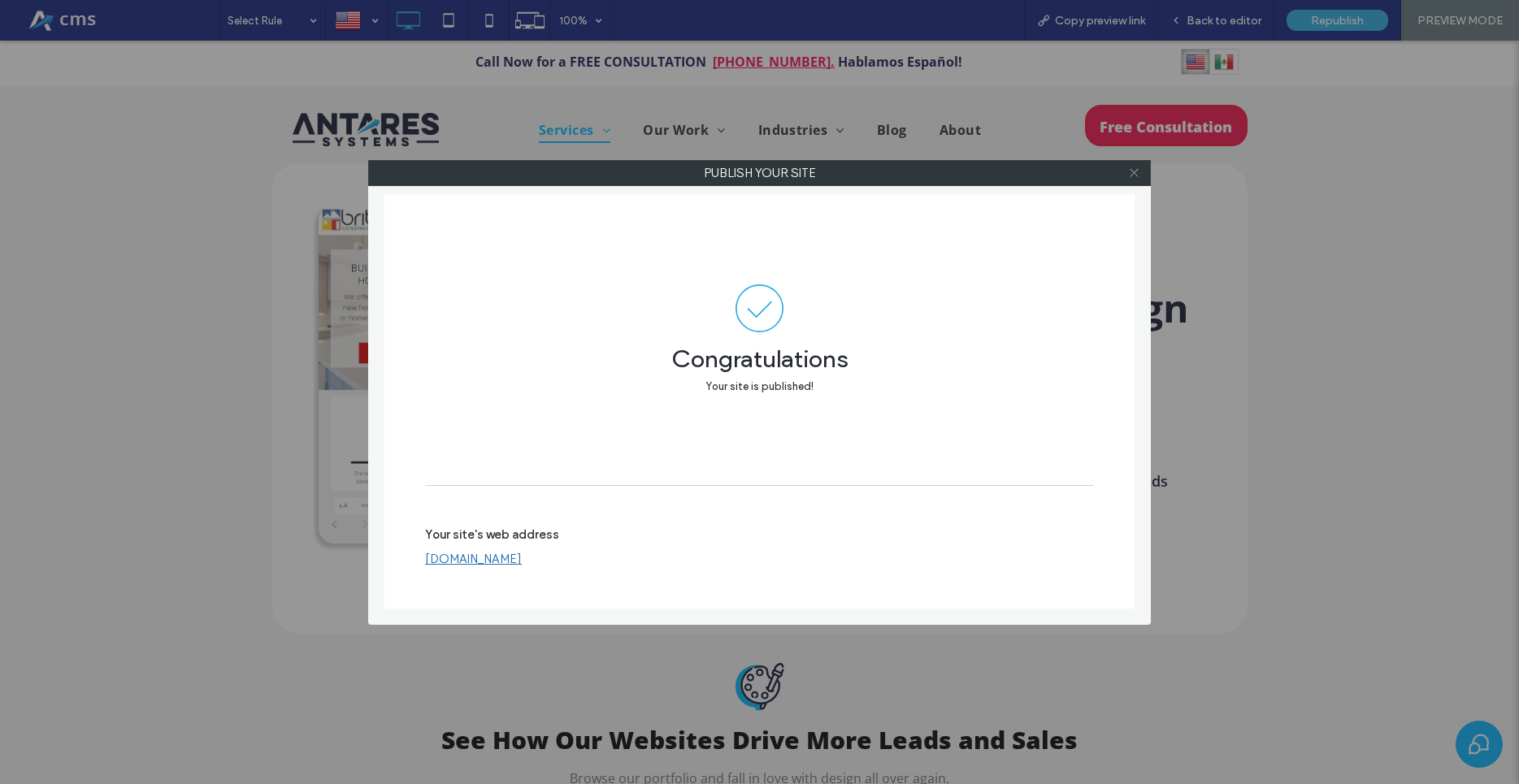
click at [1136, 177] on icon at bounding box center [1134, 172] width 13 height 13
